Goal: Task Accomplishment & Management: Use online tool/utility

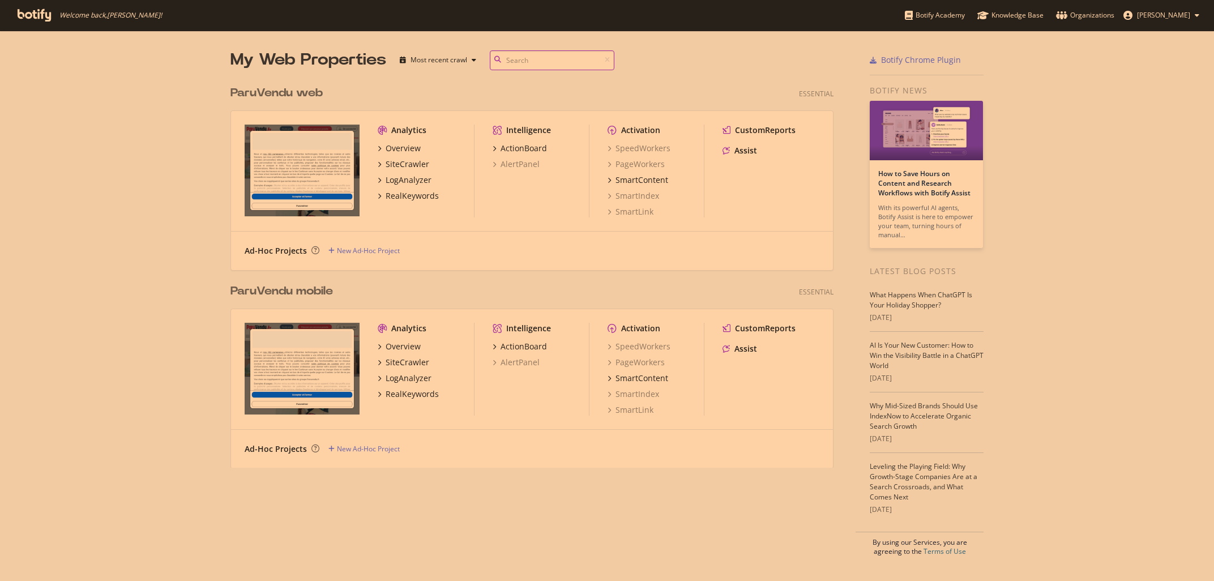
scroll to position [581, 1214]
click at [397, 365] on div "SiteCrawler" at bounding box center [408, 362] width 44 height 11
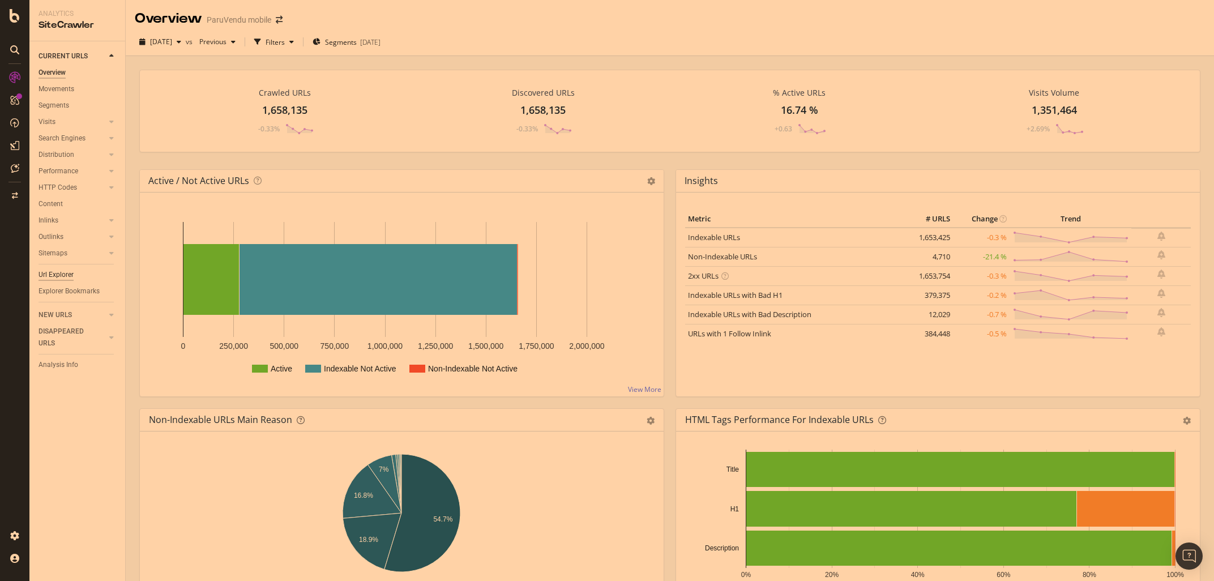
click at [44, 277] on div "Url Explorer" at bounding box center [56, 275] width 35 height 12
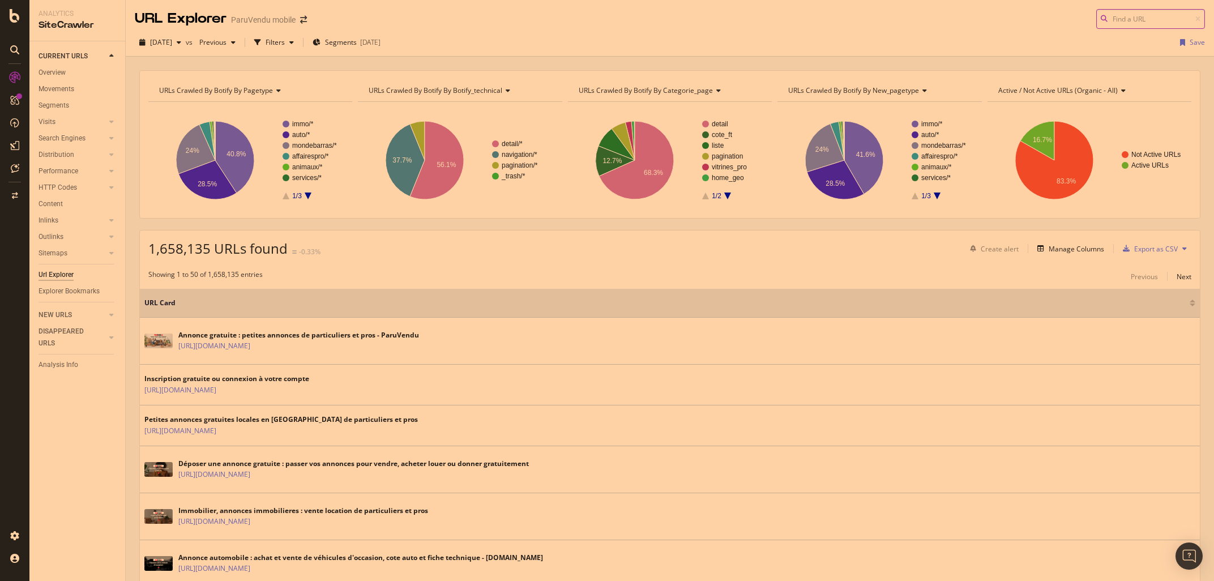
click at [1130, 18] on input at bounding box center [1150, 19] width 109 height 20
paste input "[URL][DOMAIN_NAME]"
type input "[URL][DOMAIN_NAME]"
drag, startPoint x: 1189, startPoint y: 17, endPoint x: 960, endPoint y: 20, distance: 228.2
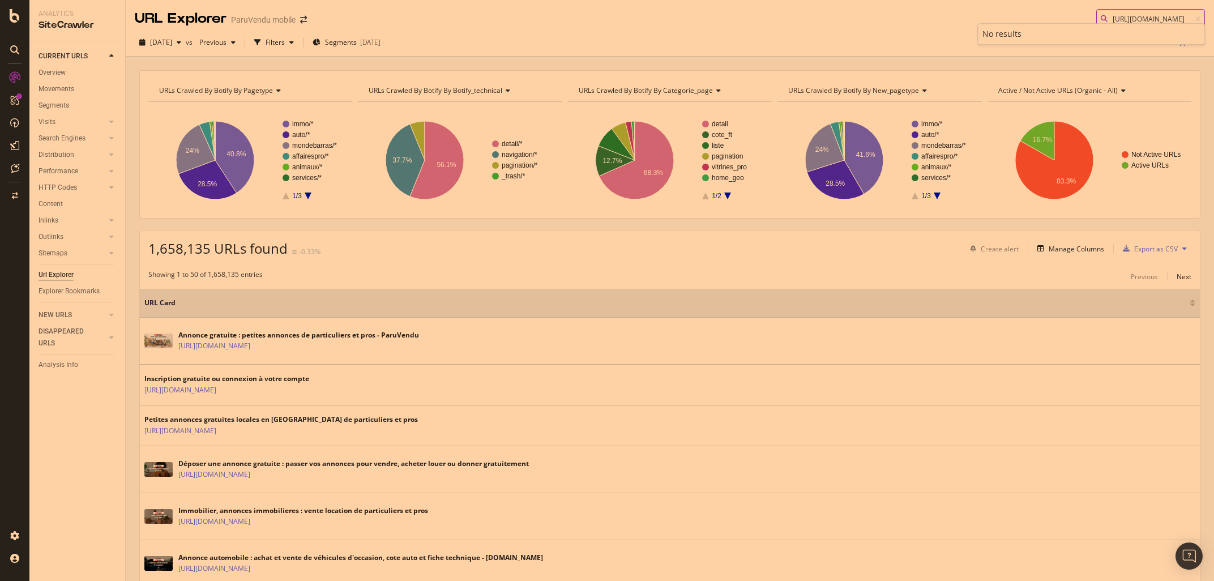
click at [960, 20] on div "URL Explorer ParuVendu mobile [URL][DOMAIN_NAME]" at bounding box center [670, 14] width 1088 height 29
click at [1136, 12] on input "[URL][DOMAIN_NAME]" at bounding box center [1150, 19] width 109 height 20
click at [1200, 18] on icon at bounding box center [1197, 19] width 5 height 7
click at [1146, 18] on input at bounding box center [1150, 19] width 109 height 20
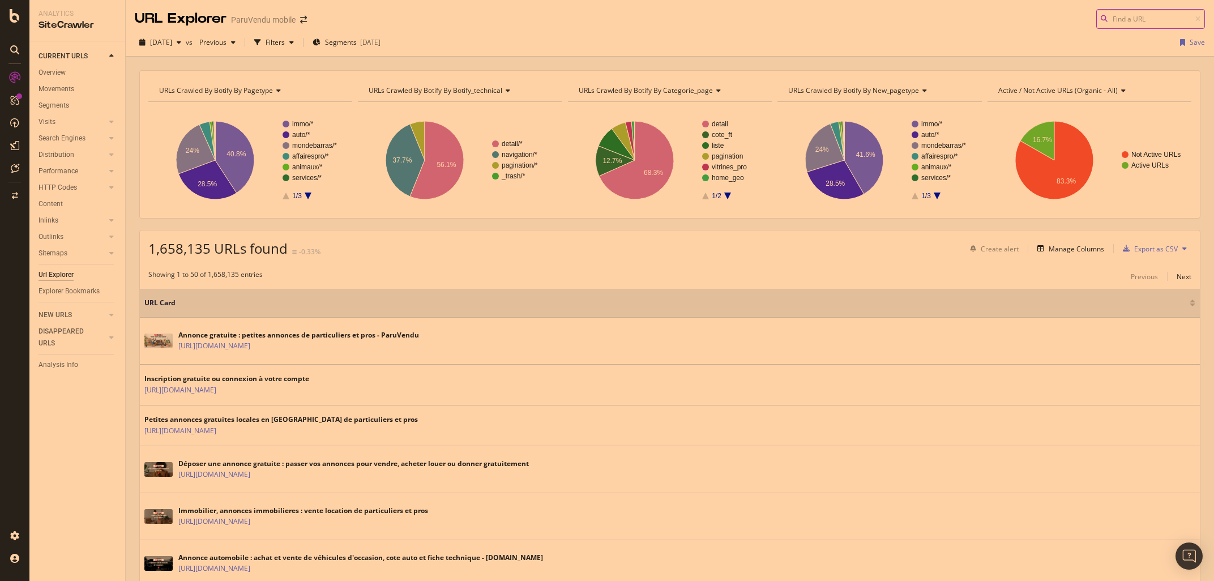
paste input "[URL][DOMAIN_NAME]"
drag, startPoint x: 1146, startPoint y: 18, endPoint x: 875, endPoint y: -7, distance: 271.9
click at [1096, 9] on input "[URL][DOMAIN_NAME]" at bounding box center [1150, 19] width 109 height 20
click at [1132, 12] on input "[URL][DOMAIN_NAME]" at bounding box center [1150, 19] width 109 height 20
drag, startPoint x: 1133, startPoint y: 16, endPoint x: 1033, endPoint y: 11, distance: 99.8
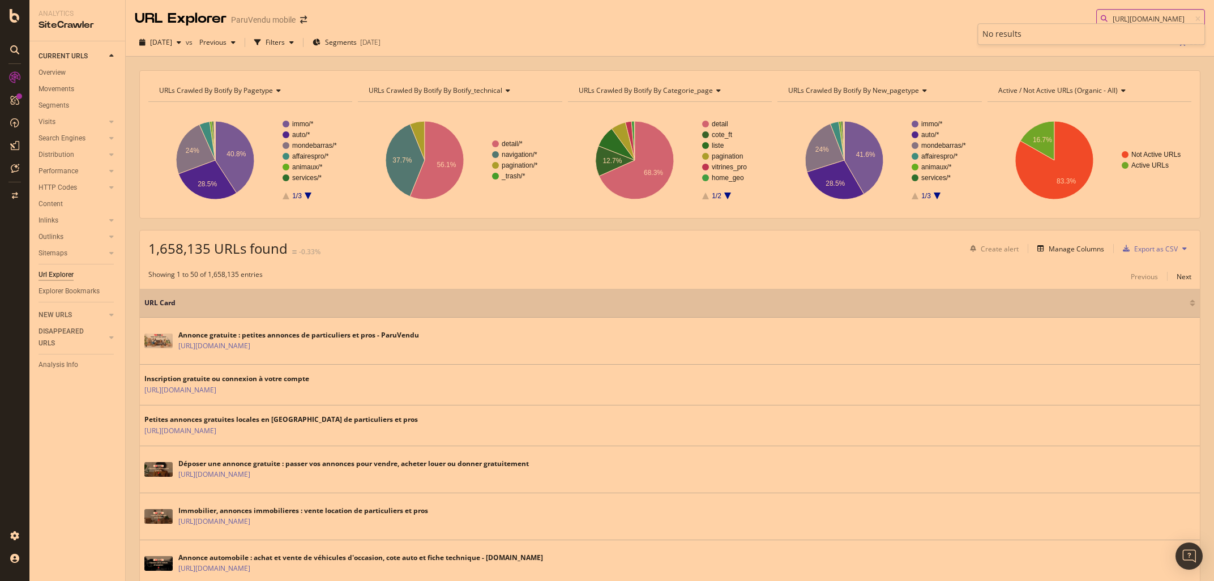
click at [1096, 11] on input "[URL][DOMAIN_NAME]" at bounding box center [1150, 19] width 109 height 20
type input "[DOMAIN_NAME][URL]"
drag, startPoint x: 1152, startPoint y: 20, endPoint x: 1262, endPoint y: 29, distance: 109.6
click at [1205, 29] on input "[DOMAIN_NAME][URL]" at bounding box center [1150, 19] width 109 height 20
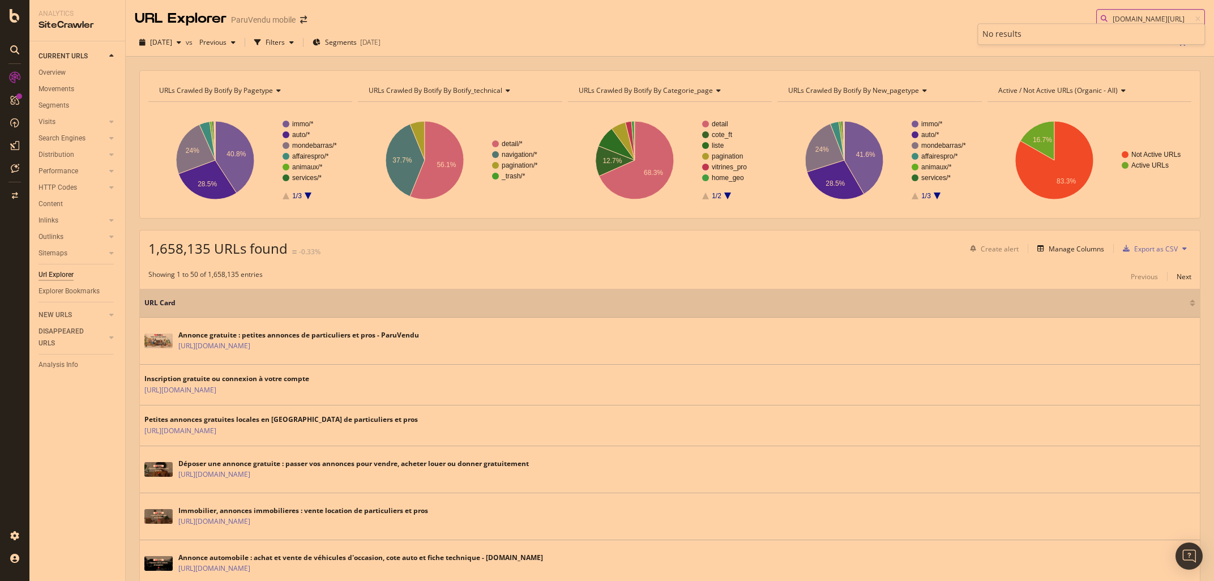
click at [1188, 21] on input "[DOMAIN_NAME][URL]" at bounding box center [1150, 19] width 109 height 20
click at [1199, 18] on icon at bounding box center [1197, 19] width 5 height 7
click at [1151, 13] on input at bounding box center [1150, 19] width 109 height 20
paste input "[URL][DOMAIN_NAME]"
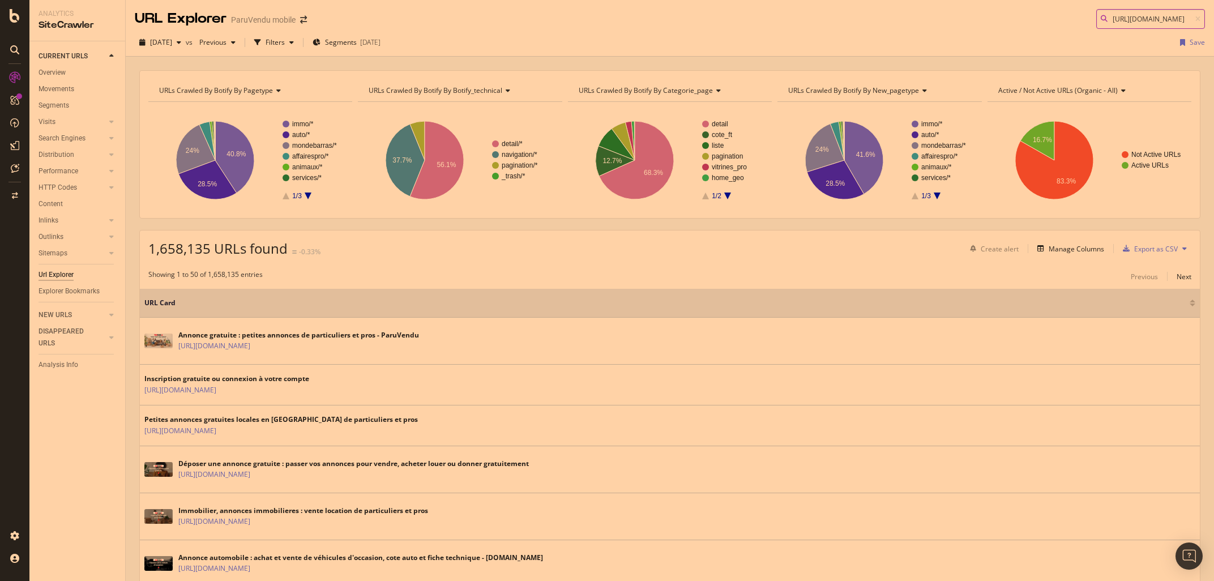
scroll to position [0, 115]
type input "[URL][DOMAIN_NAME]"
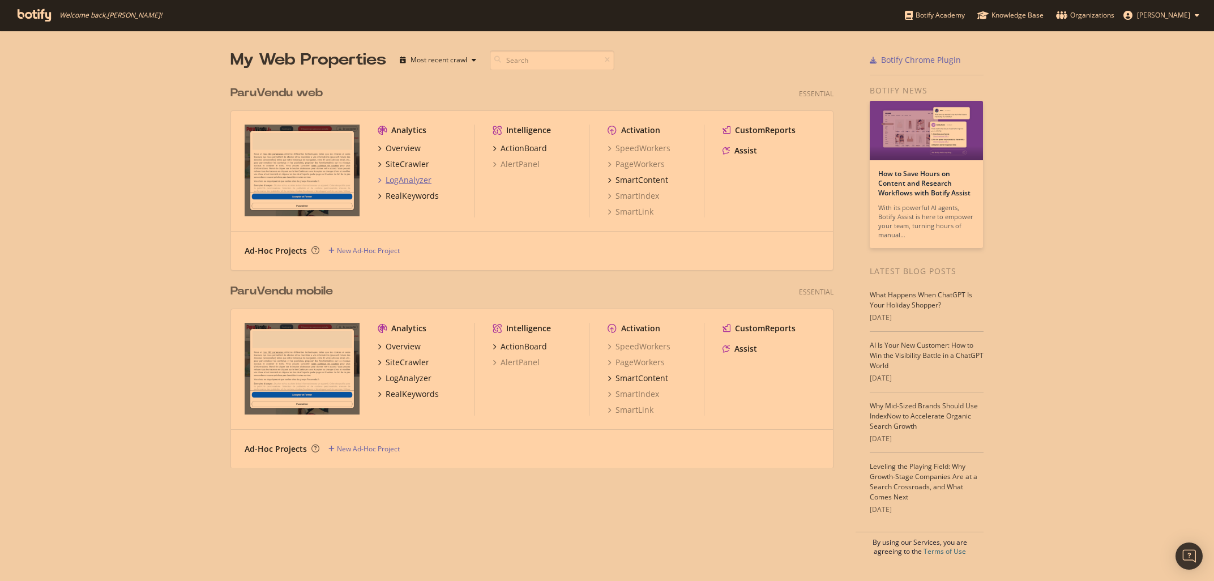
scroll to position [581, 1214]
